Goal: Information Seeking & Learning: Learn about a topic

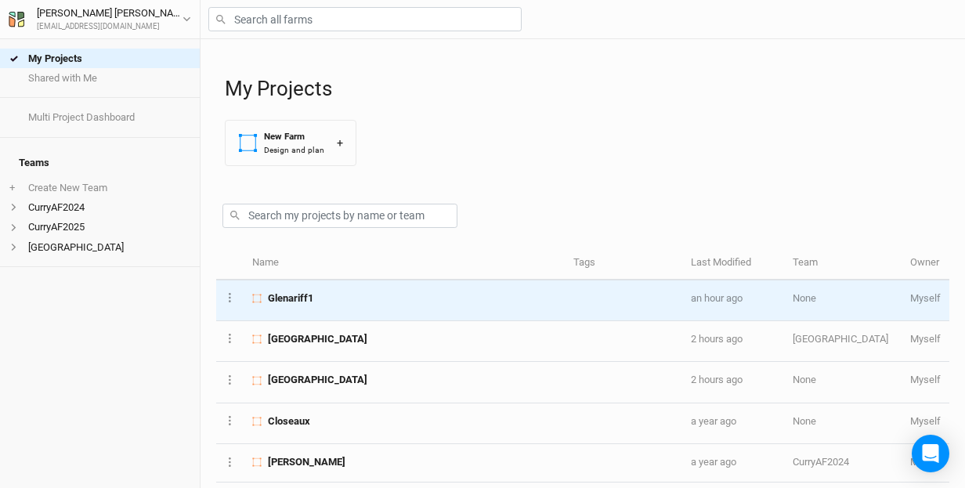
click at [306, 298] on span "Glenariff1" at bounding box center [290, 298] width 45 height 14
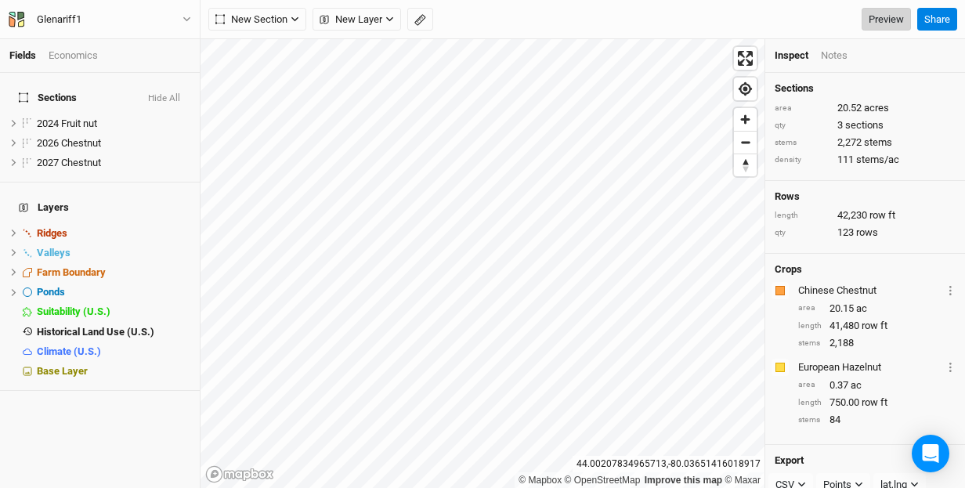
click at [887, 15] on link "Preview" at bounding box center [885, 19] width 49 height 23
click at [56, 365] on span "Base Layer" at bounding box center [62, 371] width 51 height 12
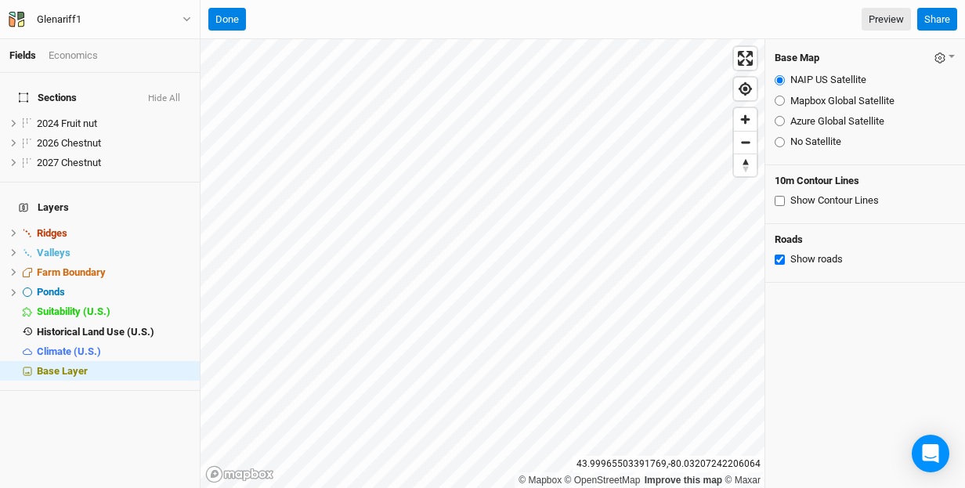
click at [778, 200] on input "Show Contour Lines" at bounding box center [780, 201] width 10 height 10
checkbox input "true"
click at [749, 145] on span "Zoom out" at bounding box center [745, 143] width 23 height 22
click at [745, 118] on span "Zoom in" at bounding box center [745, 119] width 23 height 23
click at [767, 198] on div "© Mapbox © OpenStreetMap Improve this map © Maxar 43.99877044131705 , -80.03569…" at bounding box center [582, 263] width 764 height 449
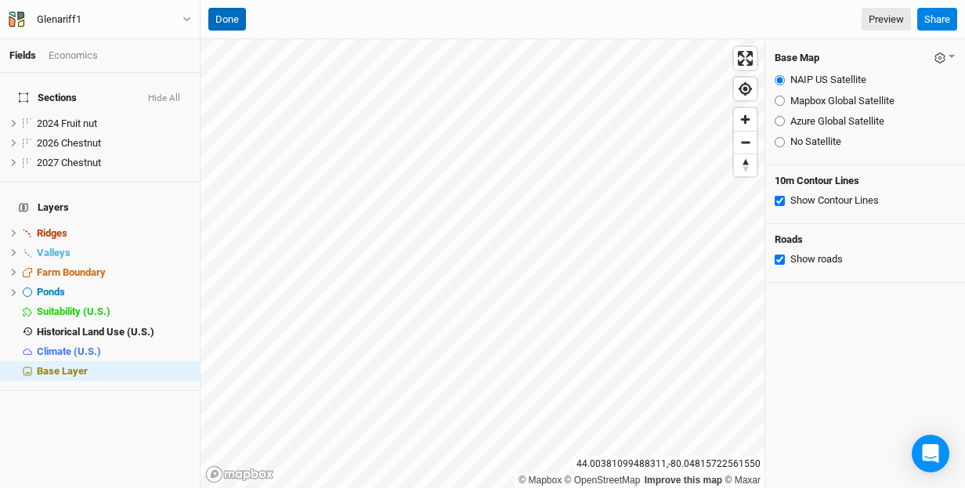
click at [222, 14] on button "Done" at bounding box center [227, 19] width 38 height 23
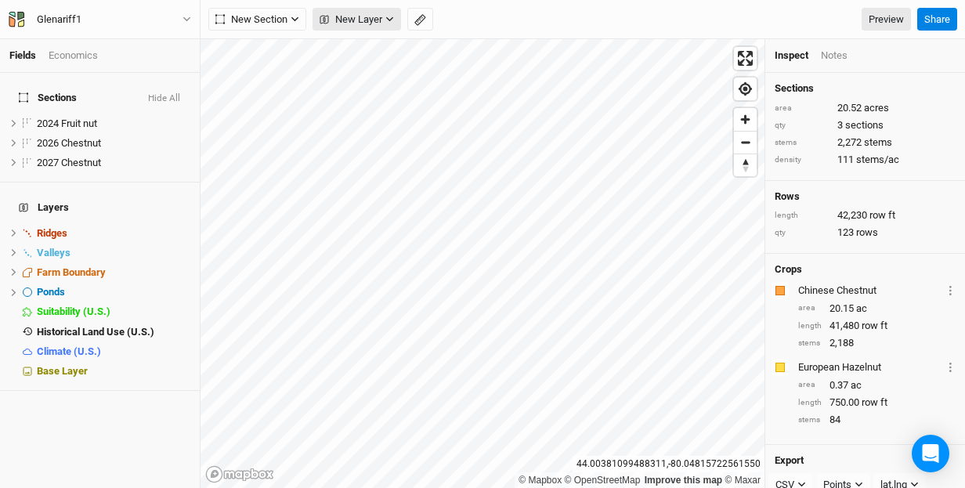
click at [391, 22] on icon "button" at bounding box center [389, 19] width 9 height 9
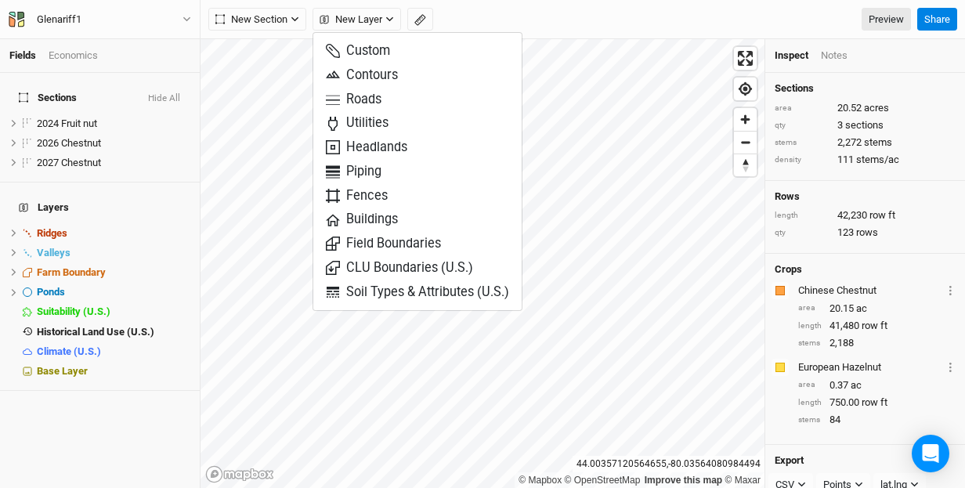
click at [586, 18] on div "New Section Grid Line Keyline Beta Upload New Layer Preview" at bounding box center [559, 19] width 702 height 23
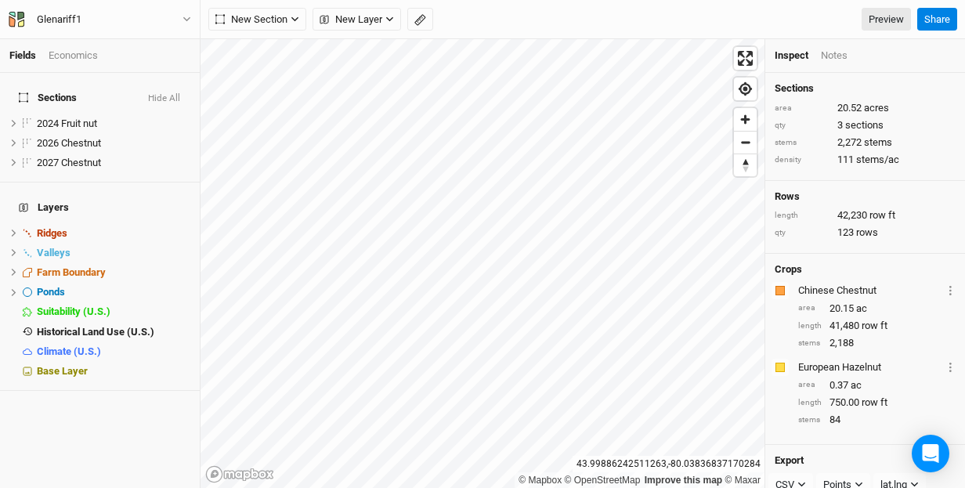
click at [505, 202] on div "Fields Economics Sections Hide All 2024 Fruit nut hide 2026 Chestnut hide 2027 …" at bounding box center [482, 244] width 965 height 488
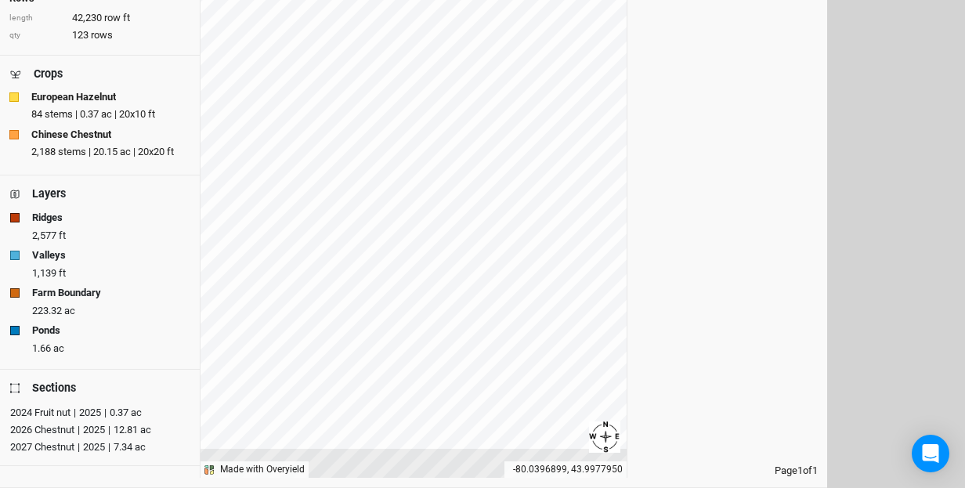
scroll to position [190, 0]
click at [45, 406] on div "2024 Fruit nut" at bounding box center [40, 413] width 60 height 16
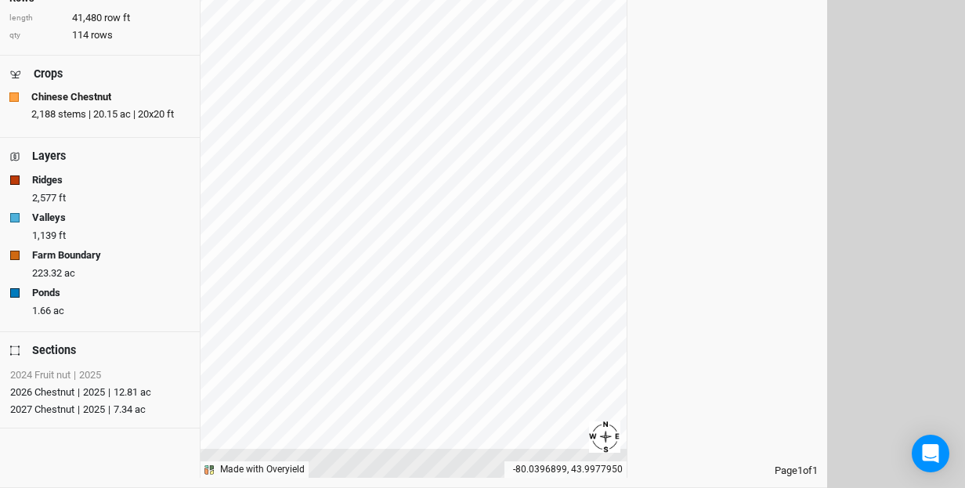
click at [63, 385] on div "2026 Chestnut" at bounding box center [42, 393] width 64 height 16
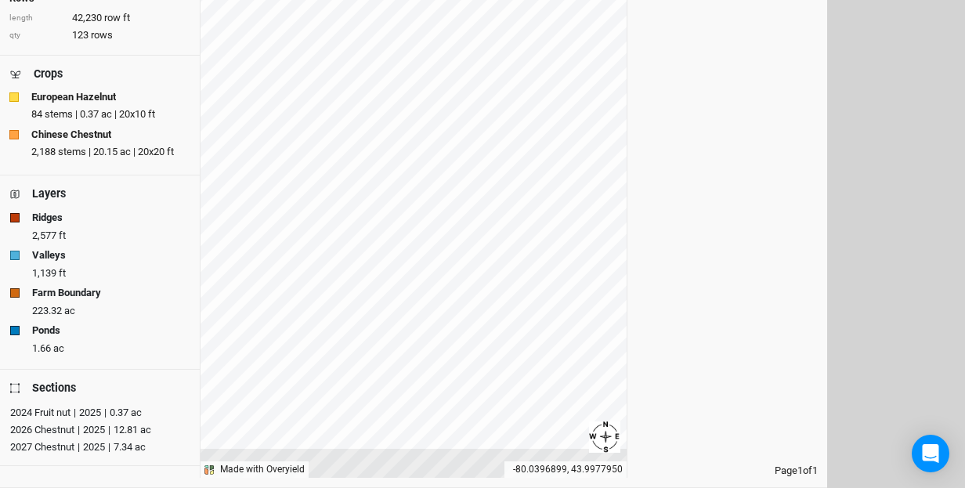
click at [52, 439] on div "2027 Chestnut" at bounding box center [42, 447] width 64 height 16
click at [59, 422] on div "2026 Chestnut" at bounding box center [42, 430] width 64 height 16
click at [48, 190] on div "Layers" at bounding box center [49, 194] width 34 height 16
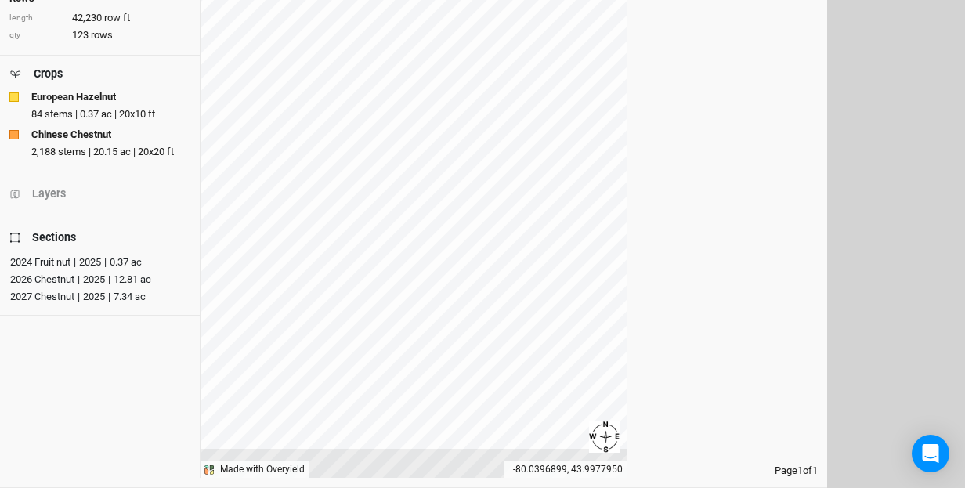
click at [48, 190] on div "Layers" at bounding box center [49, 194] width 34 height 16
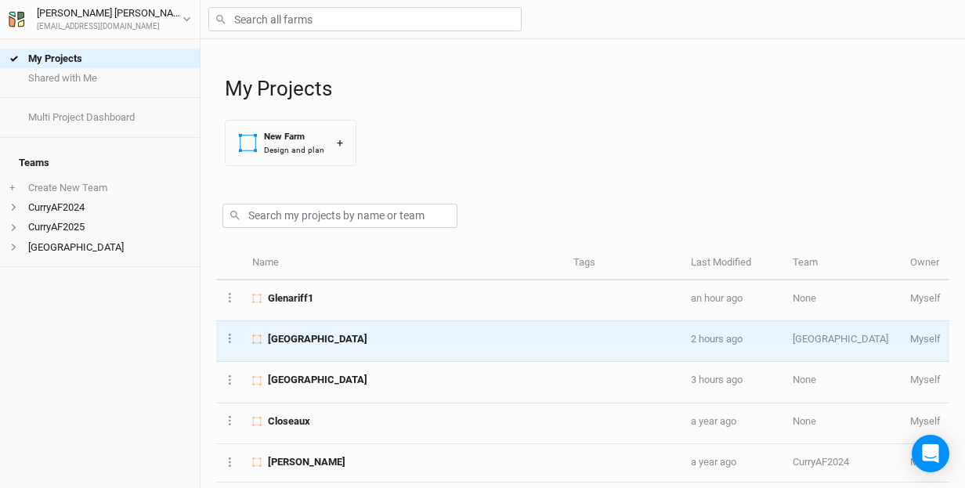
click at [356, 344] on div "[GEOGRAPHIC_DATA]" at bounding box center [403, 339] width 303 height 14
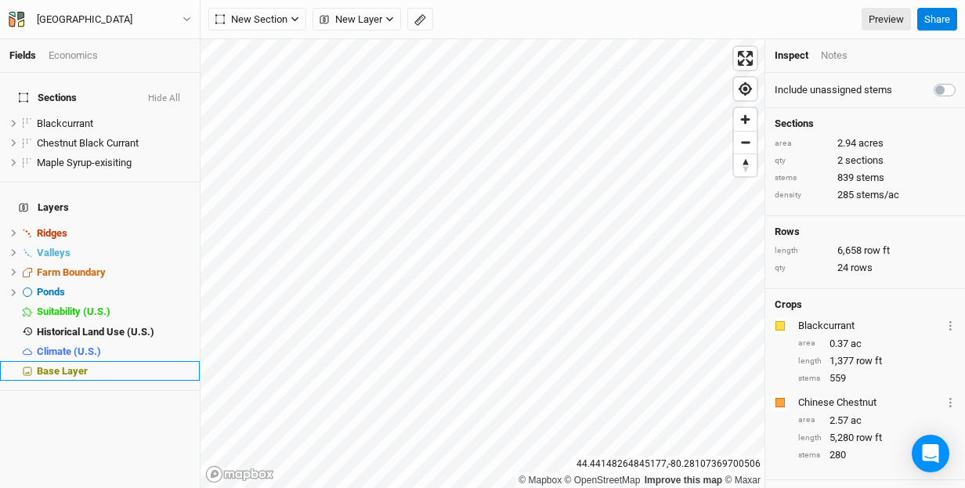
click at [60, 365] on span "Base Layer" at bounding box center [62, 371] width 51 height 12
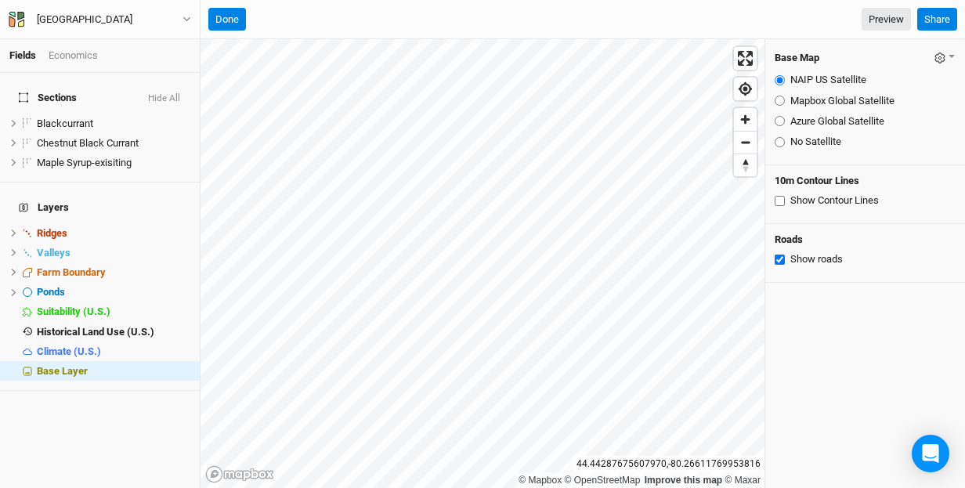
click at [778, 200] on input "Show Contour Lines" at bounding box center [780, 201] width 10 height 10
checkbox input "true"
click at [226, 17] on button "Done" at bounding box center [227, 19] width 38 height 23
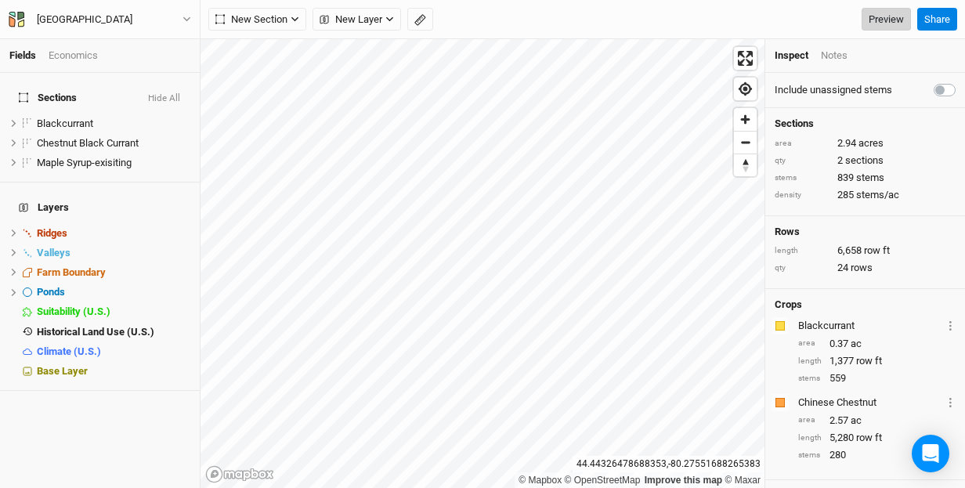
click at [889, 23] on link "Preview" at bounding box center [885, 19] width 49 height 23
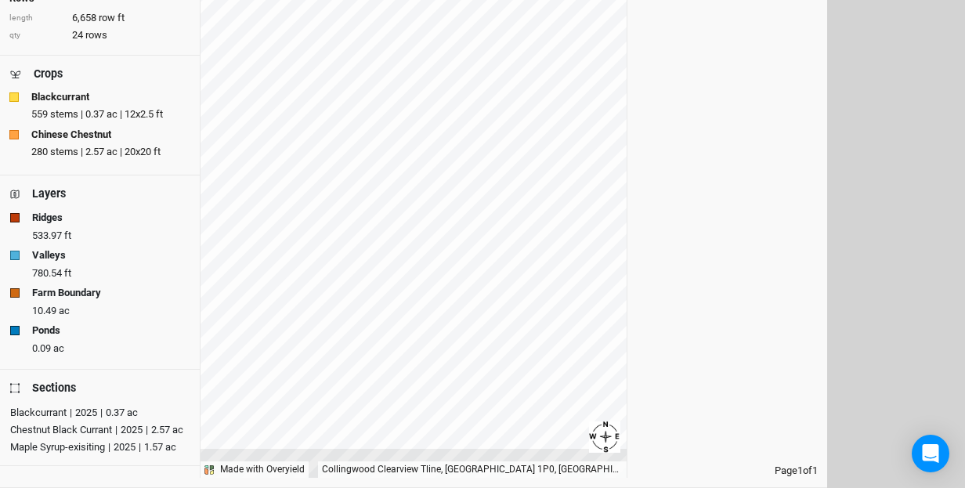
scroll to position [190, 0]
click at [55, 405] on div "Blackcurrant" at bounding box center [38, 413] width 56 height 16
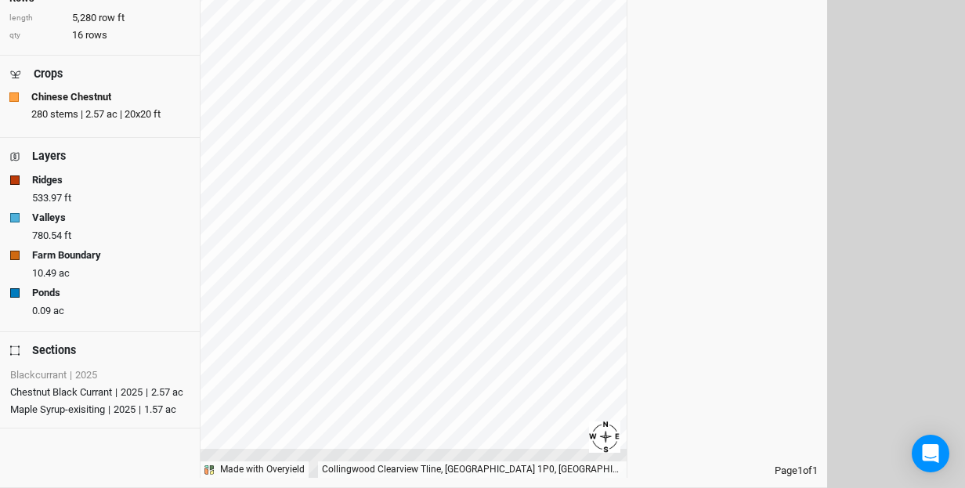
click at [57, 394] on div "Chestnut Black Currant" at bounding box center [61, 393] width 102 height 16
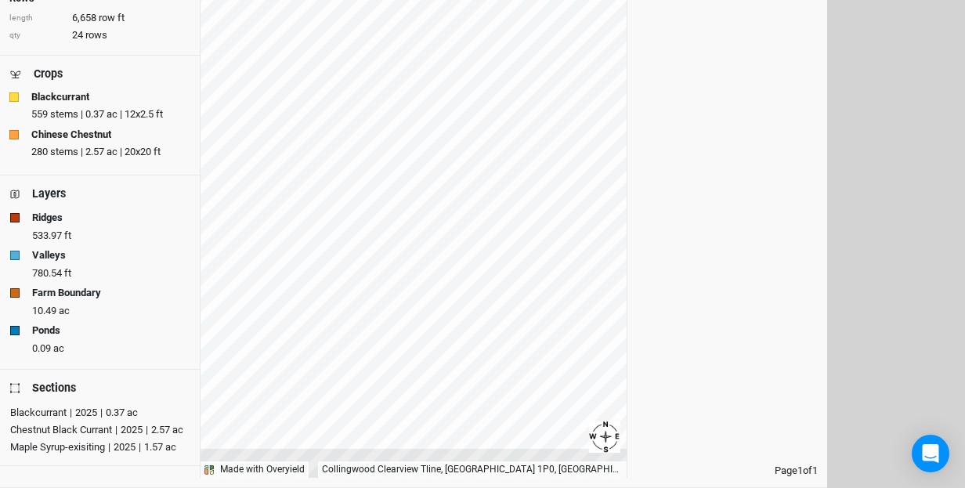
click at [651, 205] on div "Pretty River Farm Summary Sections area 2.94 acres qty 2 sections stems 839 ste…" at bounding box center [413, 167] width 827 height 619
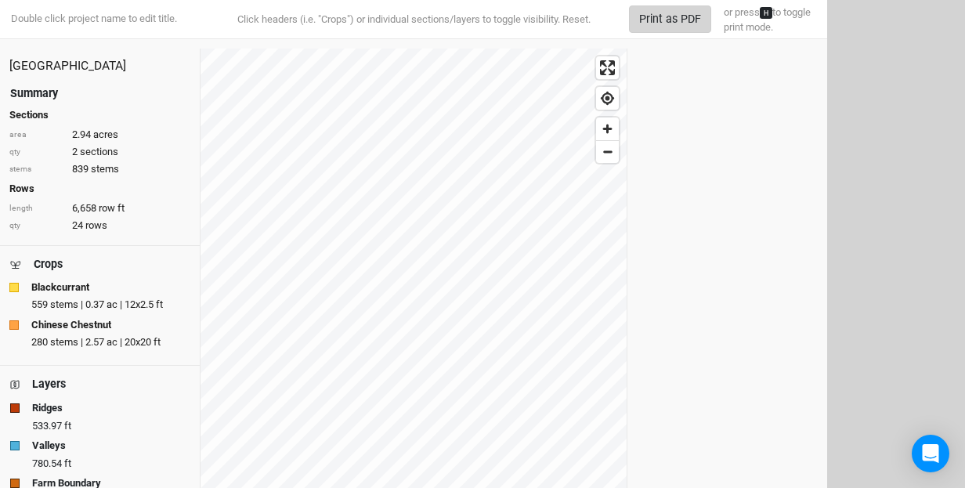
click at [674, 20] on button "Print as PDF" at bounding box center [670, 18] width 82 height 27
click at [673, 19] on button "Print as PDF" at bounding box center [670, 18] width 82 height 27
